Goal: Check status: Check status

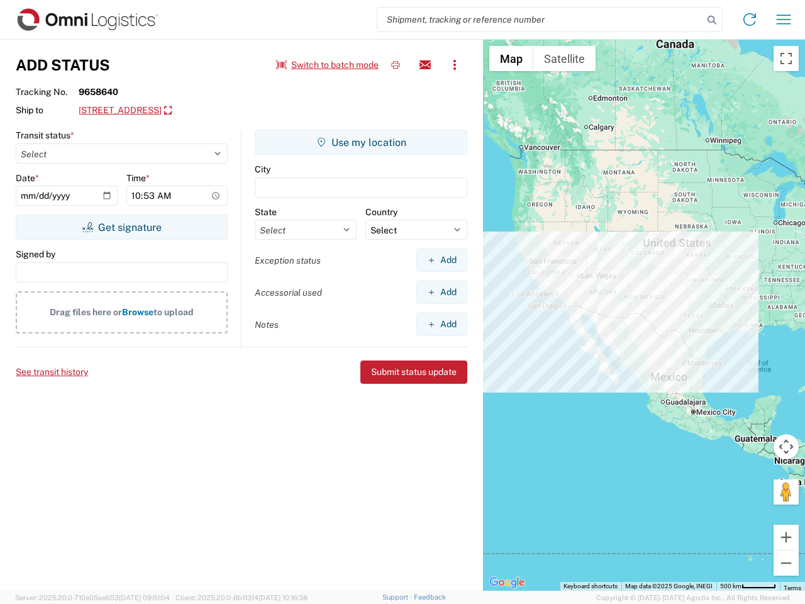
click at [540, 19] on input "search" at bounding box center [540, 20] width 326 height 24
click at [712, 20] on icon at bounding box center [712, 20] width 18 height 18
click at [749, 19] on icon at bounding box center [749, 19] width 20 height 20
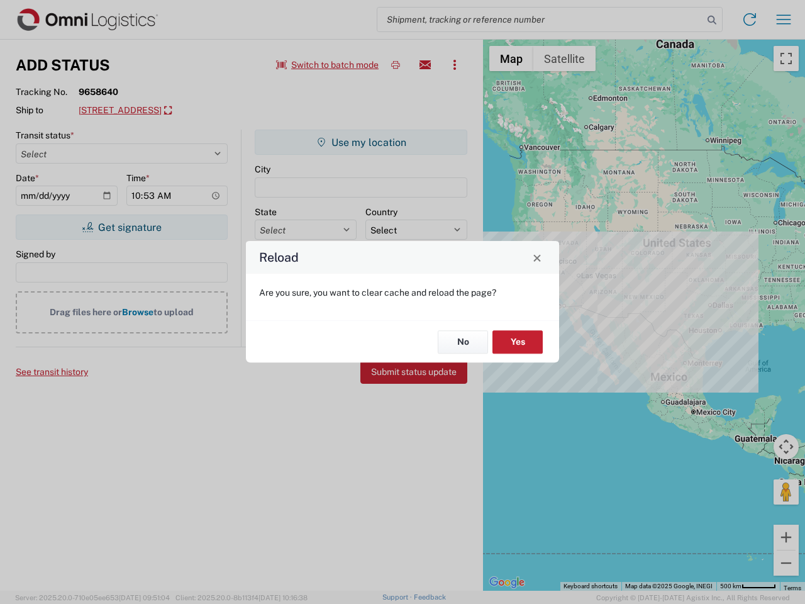
click at [328, 65] on div "Reload Are you sure, you want to clear cache and reload the page? No Yes" at bounding box center [402, 302] width 805 height 604
click at [395, 65] on div "Reload Are you sure, you want to clear cache and reload the page? No Yes" at bounding box center [402, 302] width 805 height 604
click at [425, 65] on div "Reload Are you sure, you want to clear cache and reload the page? No Yes" at bounding box center [402, 302] width 805 height 604
click at [455, 65] on div "Reload Are you sure, you want to clear cache and reload the page? No Yes" at bounding box center [402, 302] width 805 height 604
click at [179, 111] on div "Reload Are you sure, you want to clear cache and reload the page? No Yes" at bounding box center [402, 302] width 805 height 604
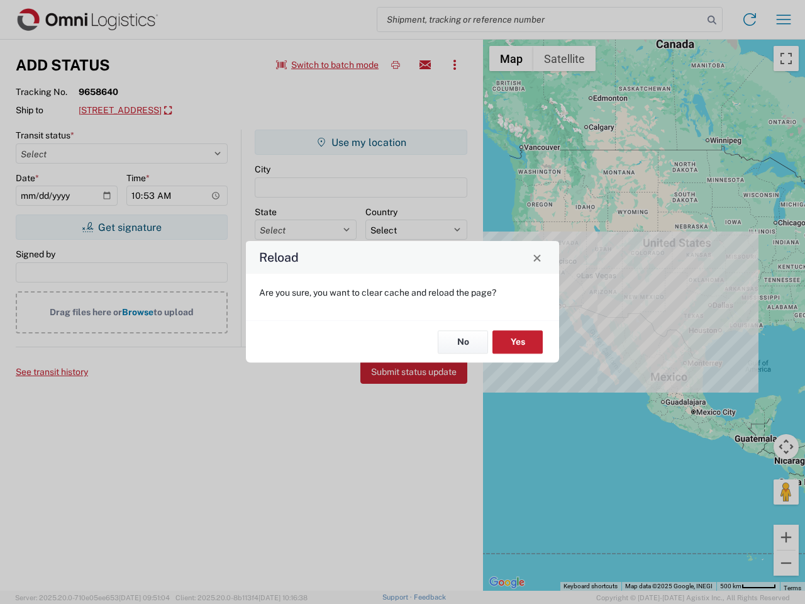
click at [121, 227] on div "Reload Are you sure, you want to clear cache and reload the page? No Yes" at bounding box center [402, 302] width 805 height 604
